Goal: Find specific page/section: Find specific page/section

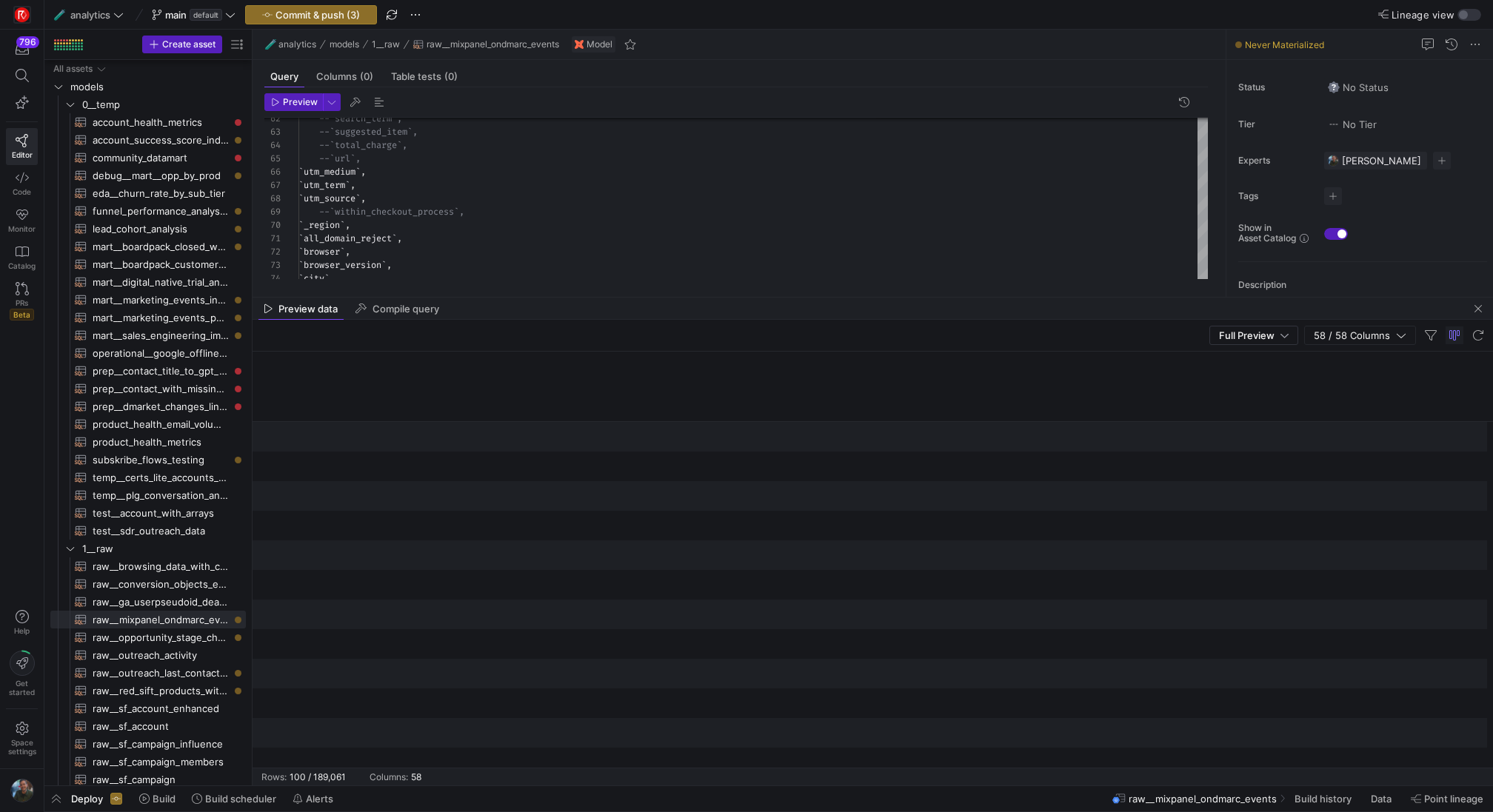
scroll to position [0, 7812]
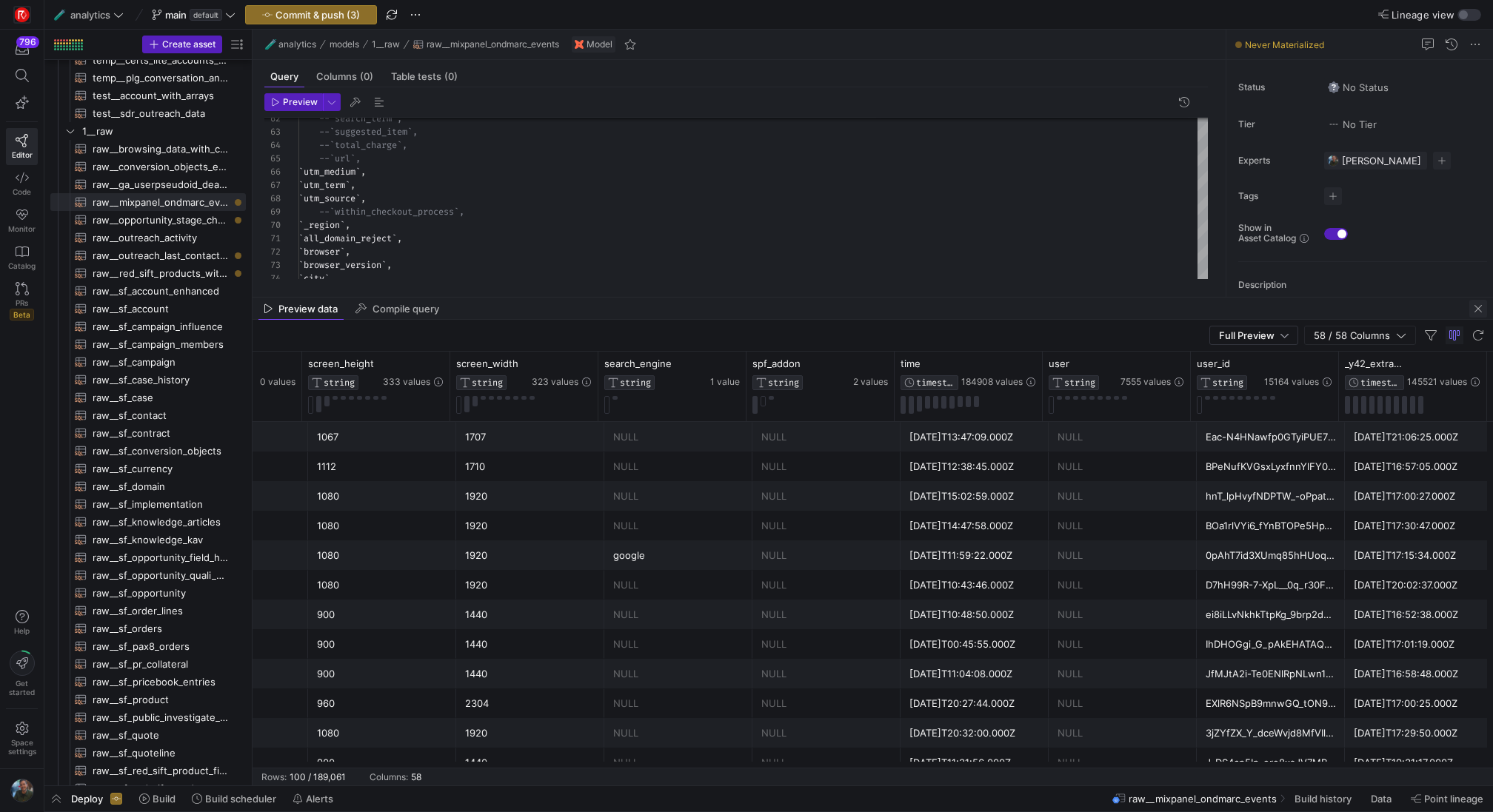
click at [1473, 315] on span "button" at bounding box center [1477, 308] width 18 height 18
